Goal: Navigation & Orientation: Find specific page/section

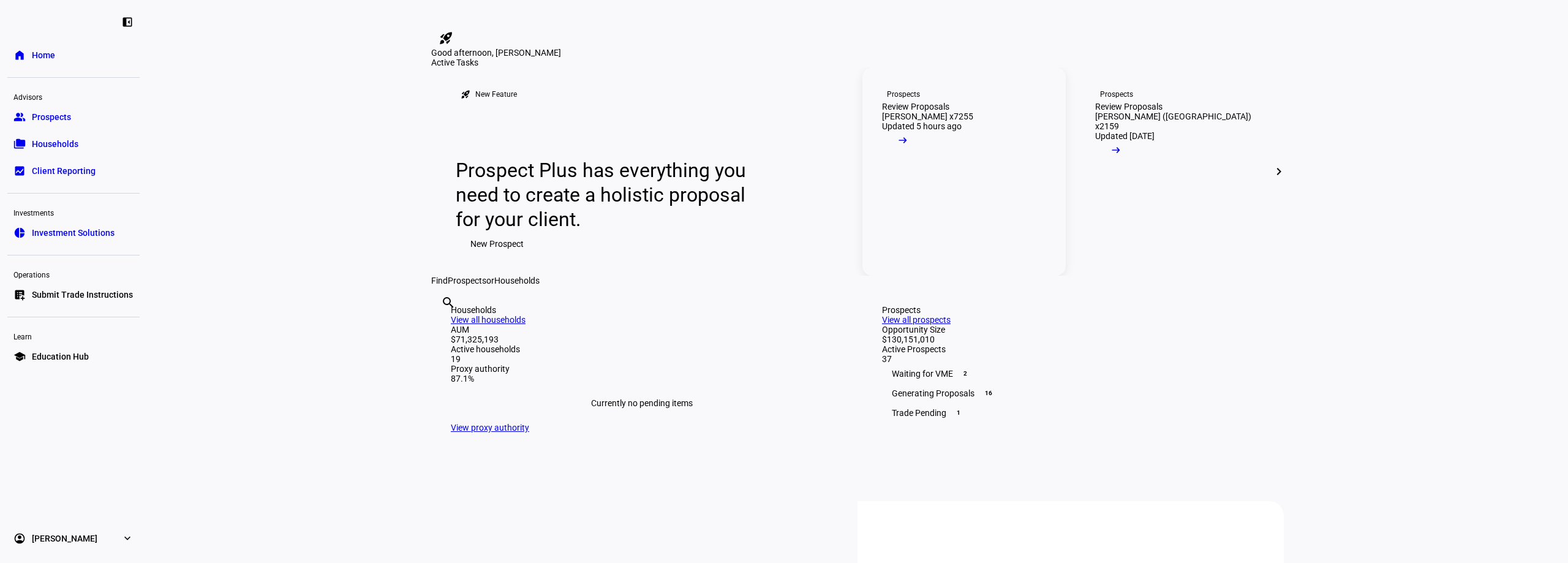
click at [909, 146] on mat-icon "arrow_right_alt" at bounding box center [902, 139] width 12 height 12
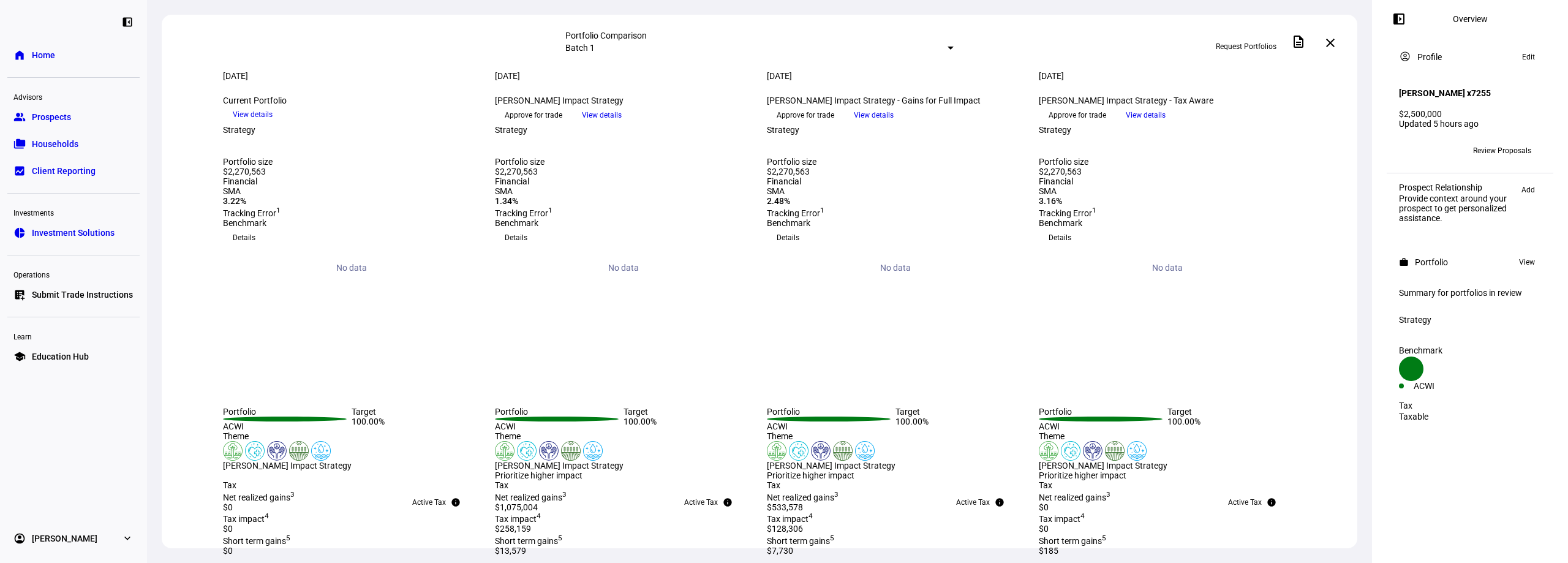
click at [49, 46] on link "home Home" at bounding box center [73, 55] width 132 height 25
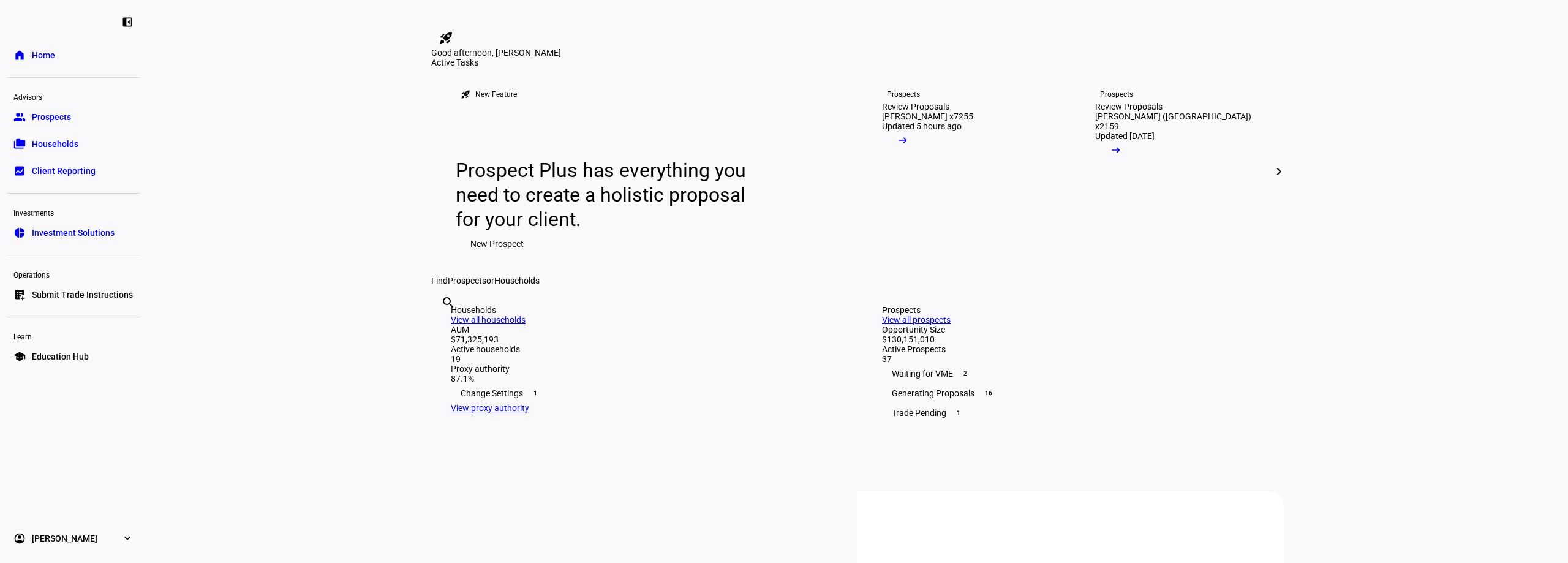
click at [44, 55] on span "Home" at bounding box center [43, 55] width 23 height 12
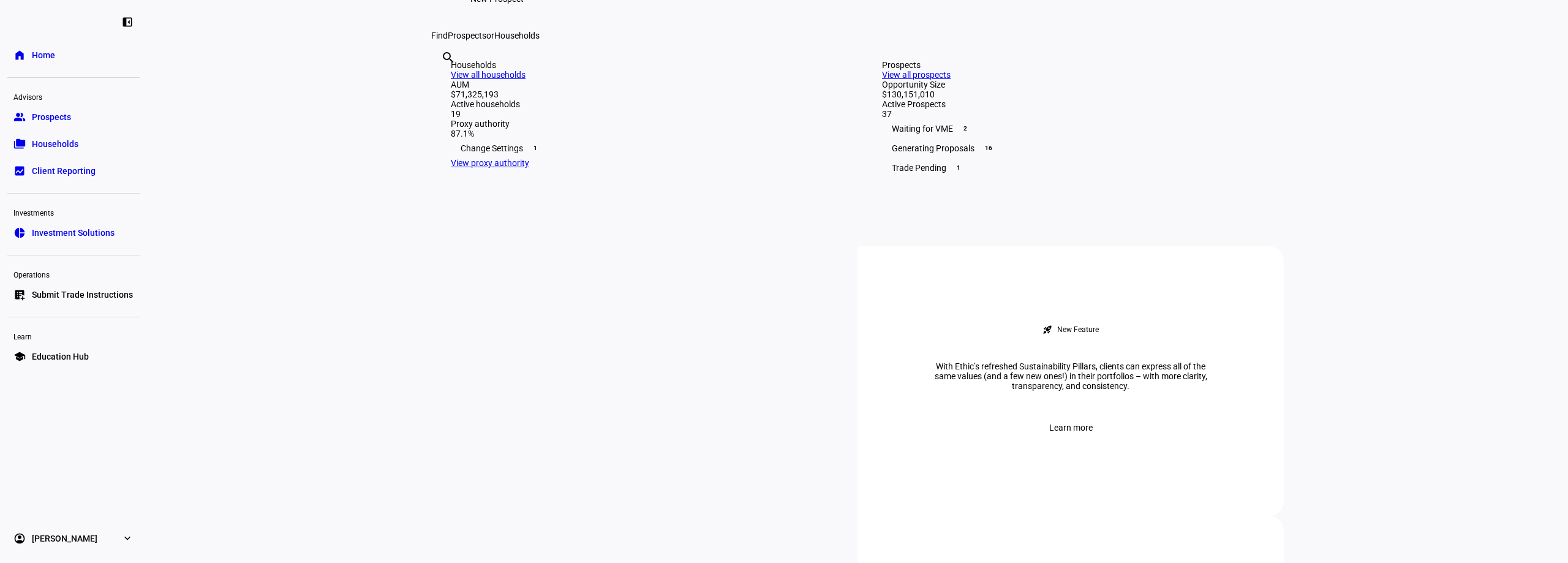
scroll to position [490, 0]
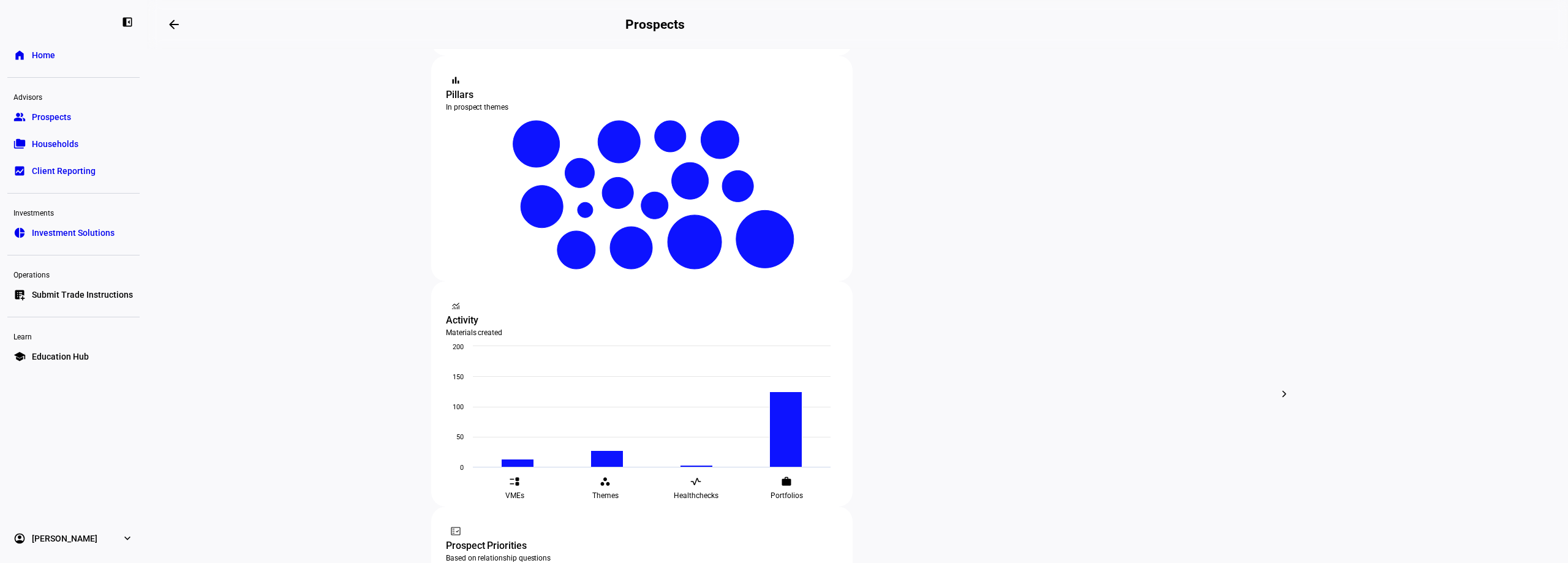
scroll to position [225, 0]
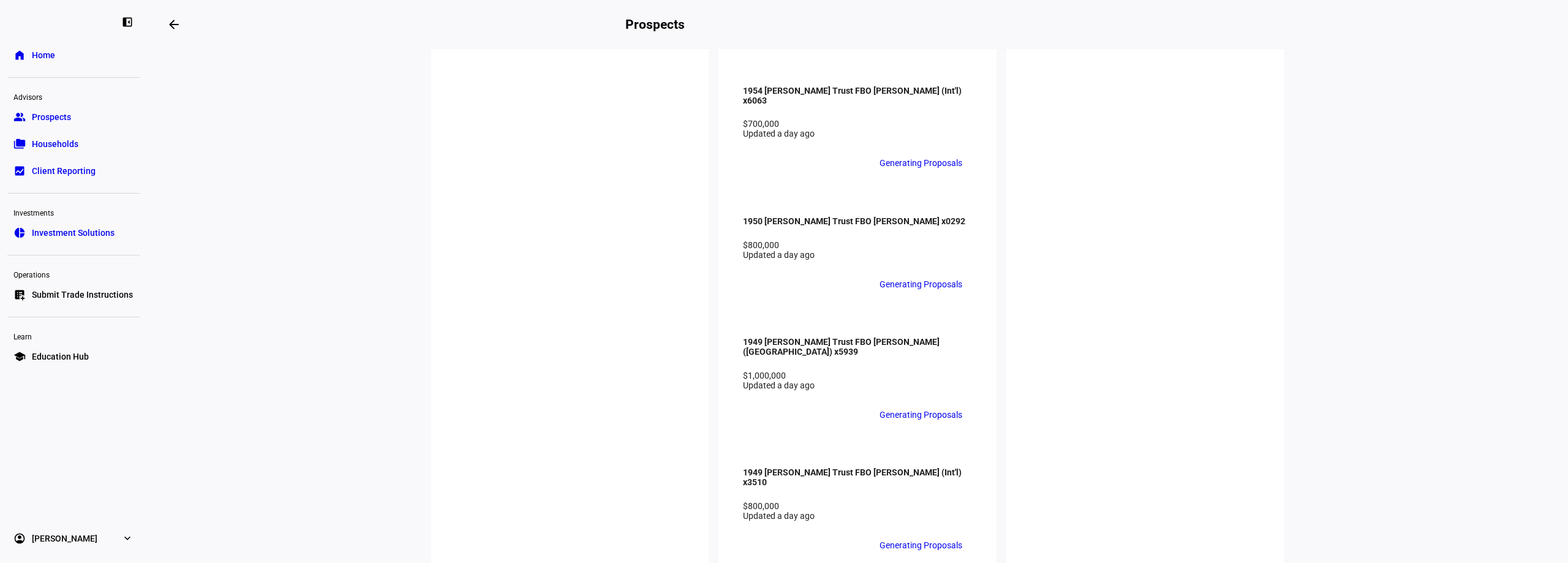
scroll to position [2982, 0]
